Goal: Communication & Community: Connect with others

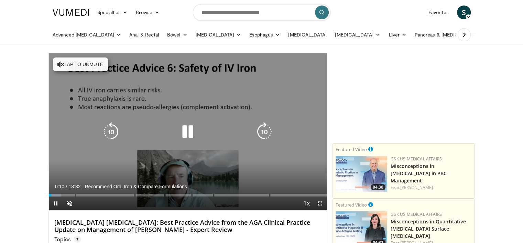
click at [186, 130] on icon "Video Player" at bounding box center [187, 131] width 19 height 19
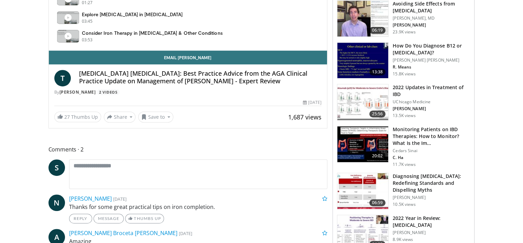
scroll to position [344, 0]
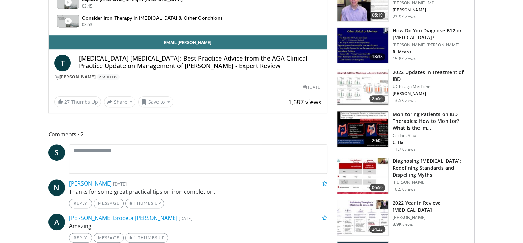
click at [175, 63] on h4 "[MEDICAL_DATA] [MEDICAL_DATA]: Best Practice Advice from the AGA Clinical Pract…" at bounding box center [200, 62] width 243 height 15
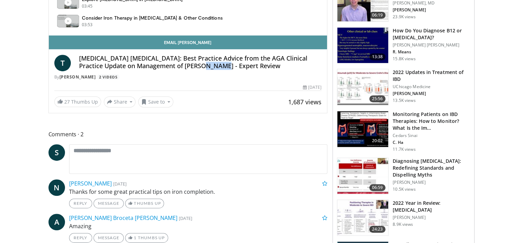
click at [169, 37] on link "Email [PERSON_NAME]" at bounding box center [188, 42] width 279 height 14
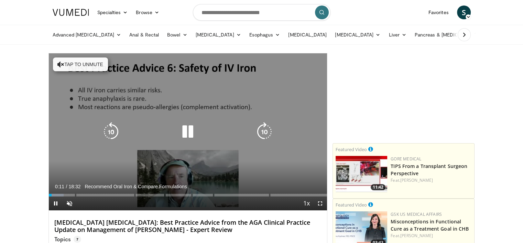
click at [61, 66] on icon "Video Player" at bounding box center [60, 64] width 7 height 7
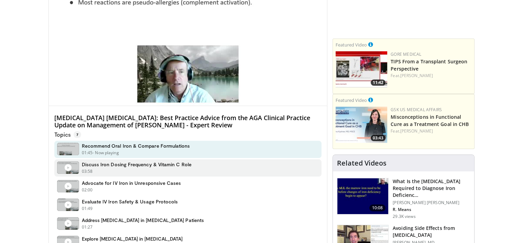
scroll to position [103, 0]
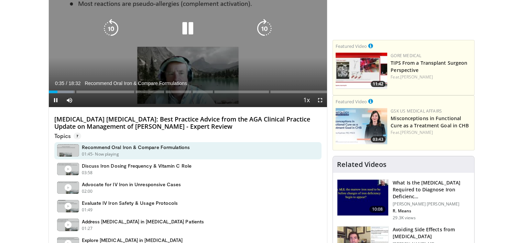
click at [187, 28] on icon "Video Player" at bounding box center [187, 28] width 19 height 19
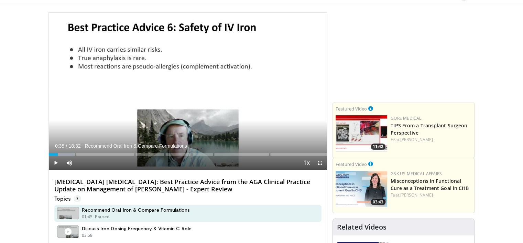
scroll to position [0, 0]
